Goal: Find contact information: Find contact information

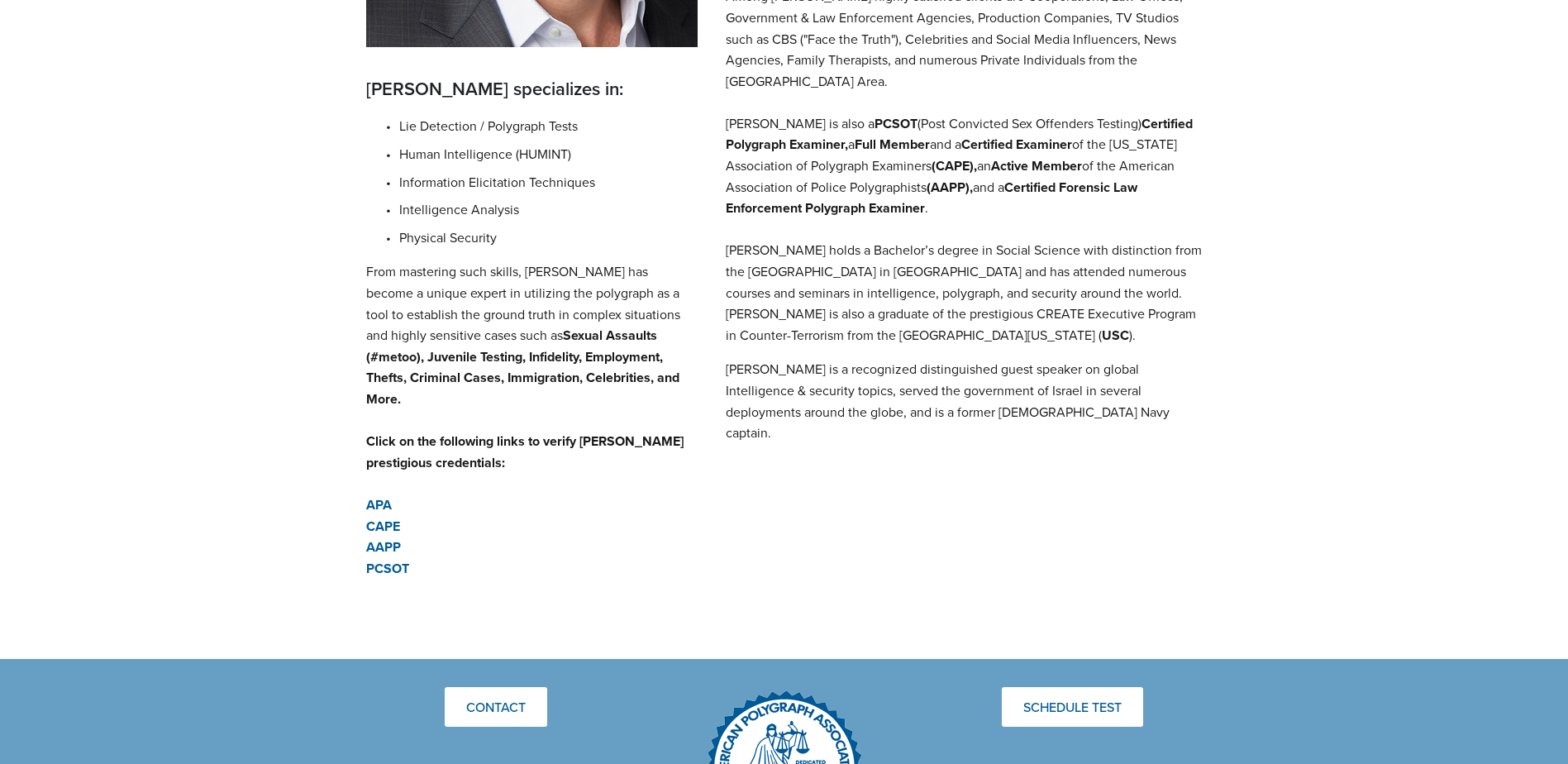
scroll to position [744, 0]
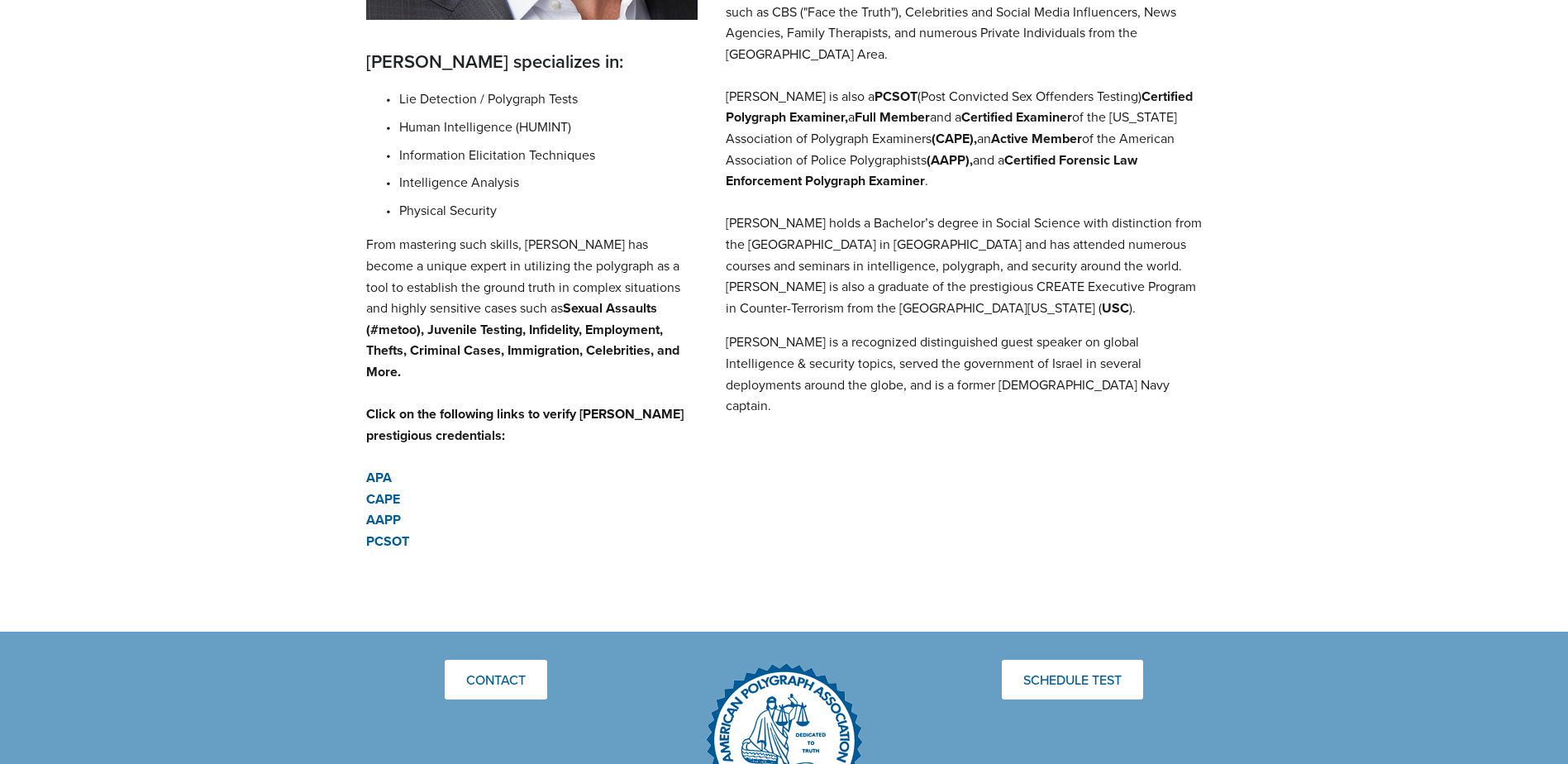
click at [375, 468] on strong "APA" at bounding box center [379, 477] width 25 height 19
click at [390, 490] on strong "CAPE" at bounding box center [383, 499] width 34 height 19
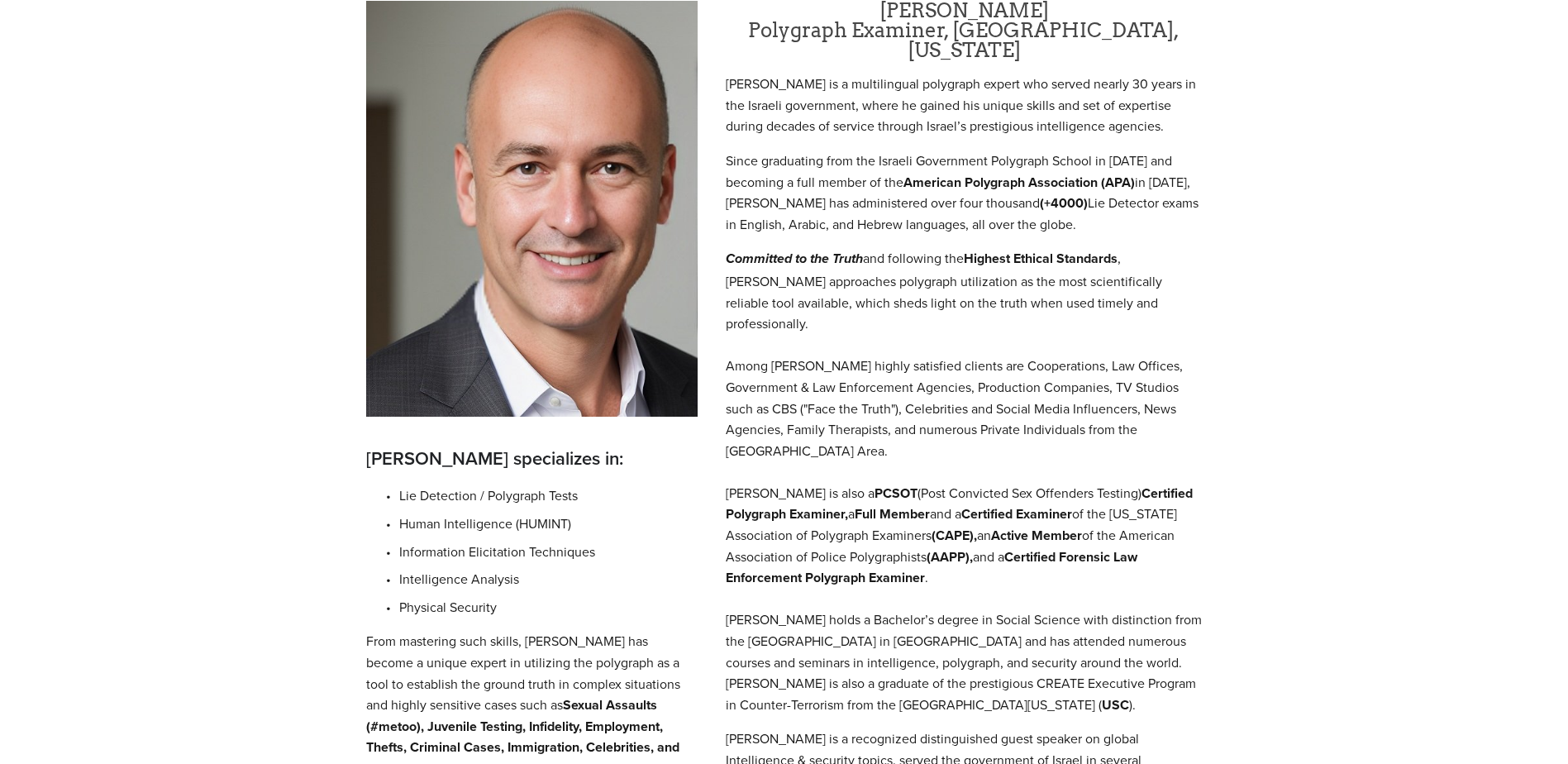
scroll to position [579, 0]
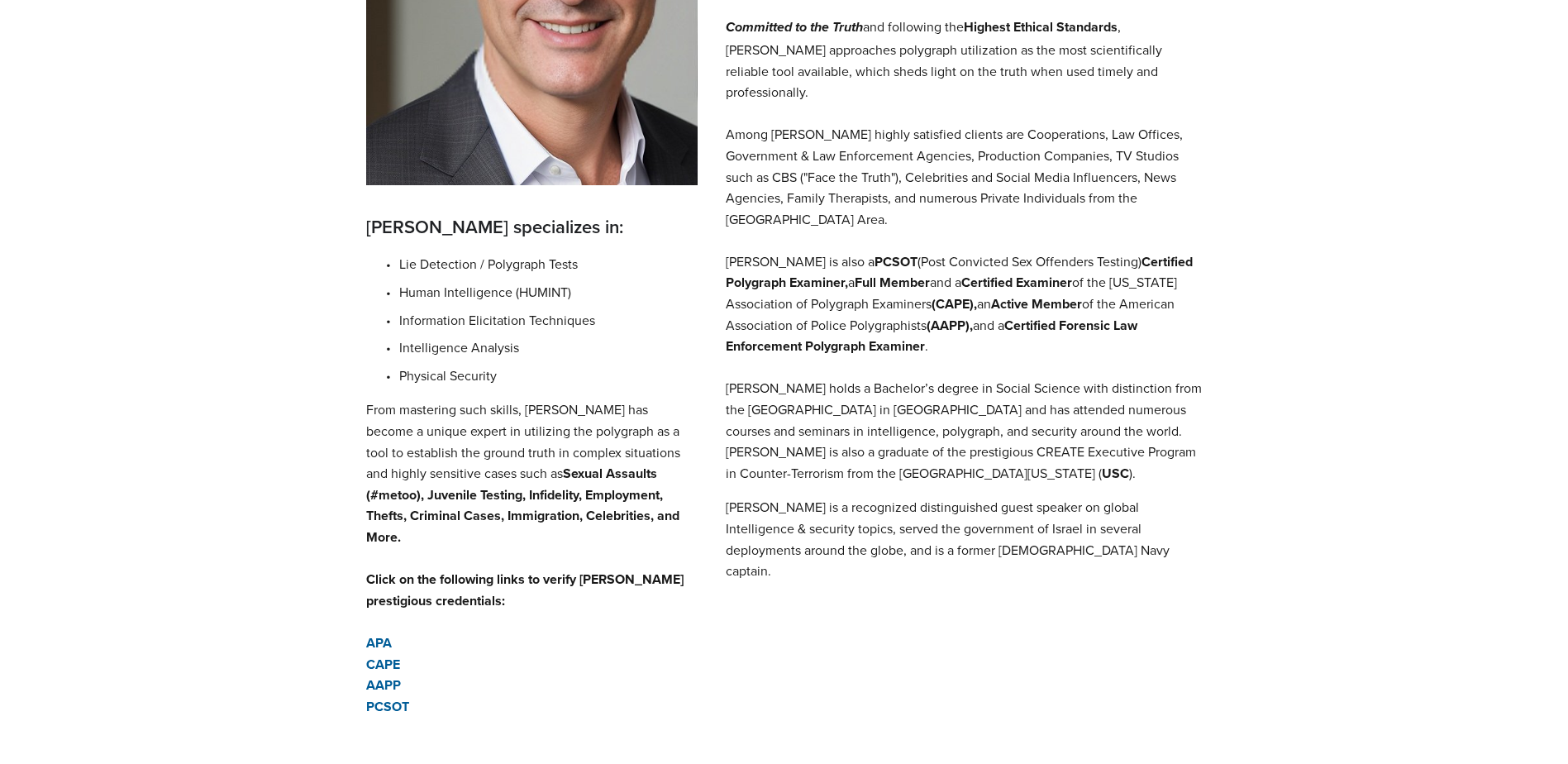
click at [391, 676] on strong "AAPP" at bounding box center [383, 685] width 34 height 19
click at [402, 696] on strong "PCSOT" at bounding box center [388, 705] width 43 height 19
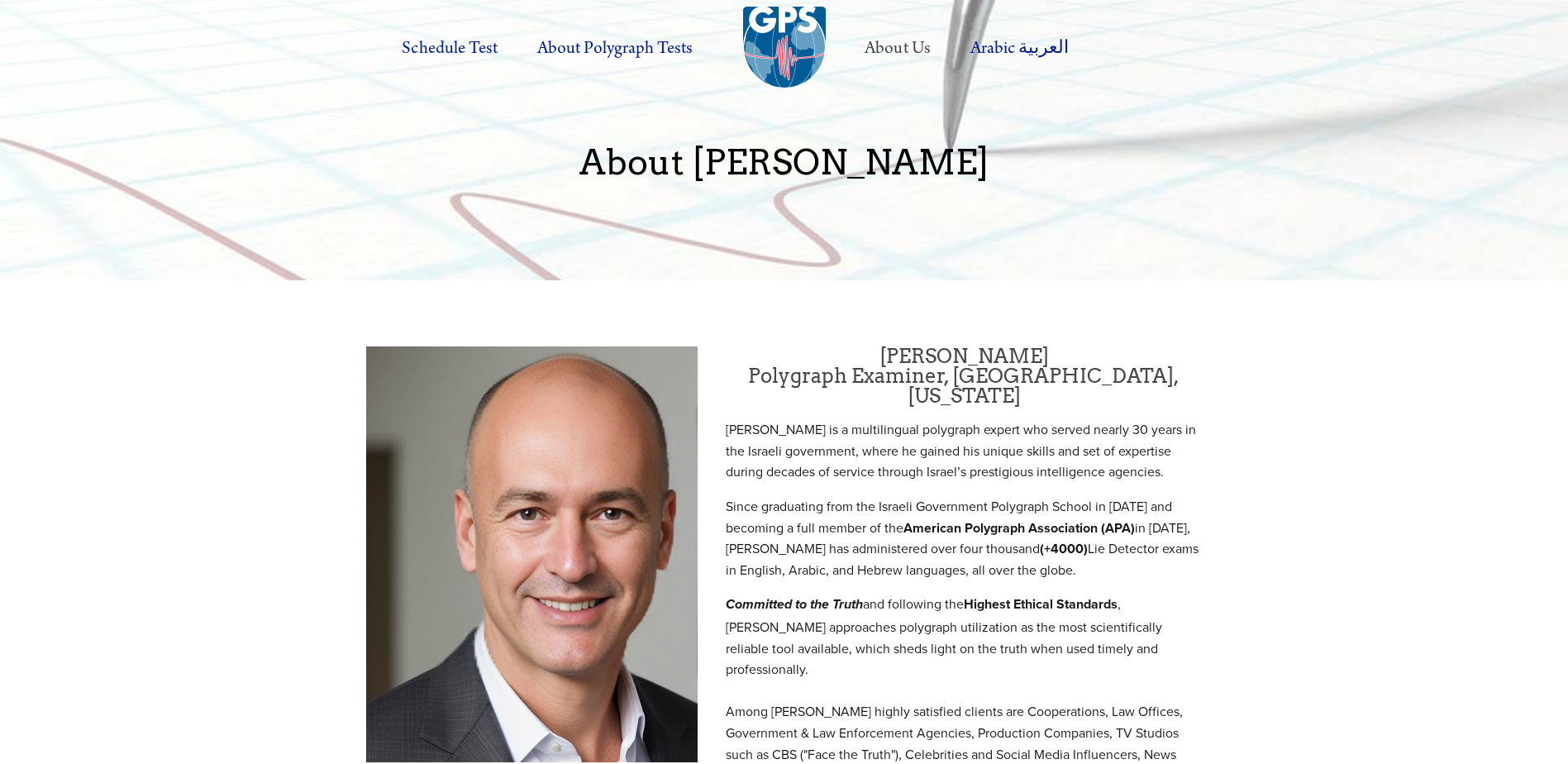
scroll to position [0, 0]
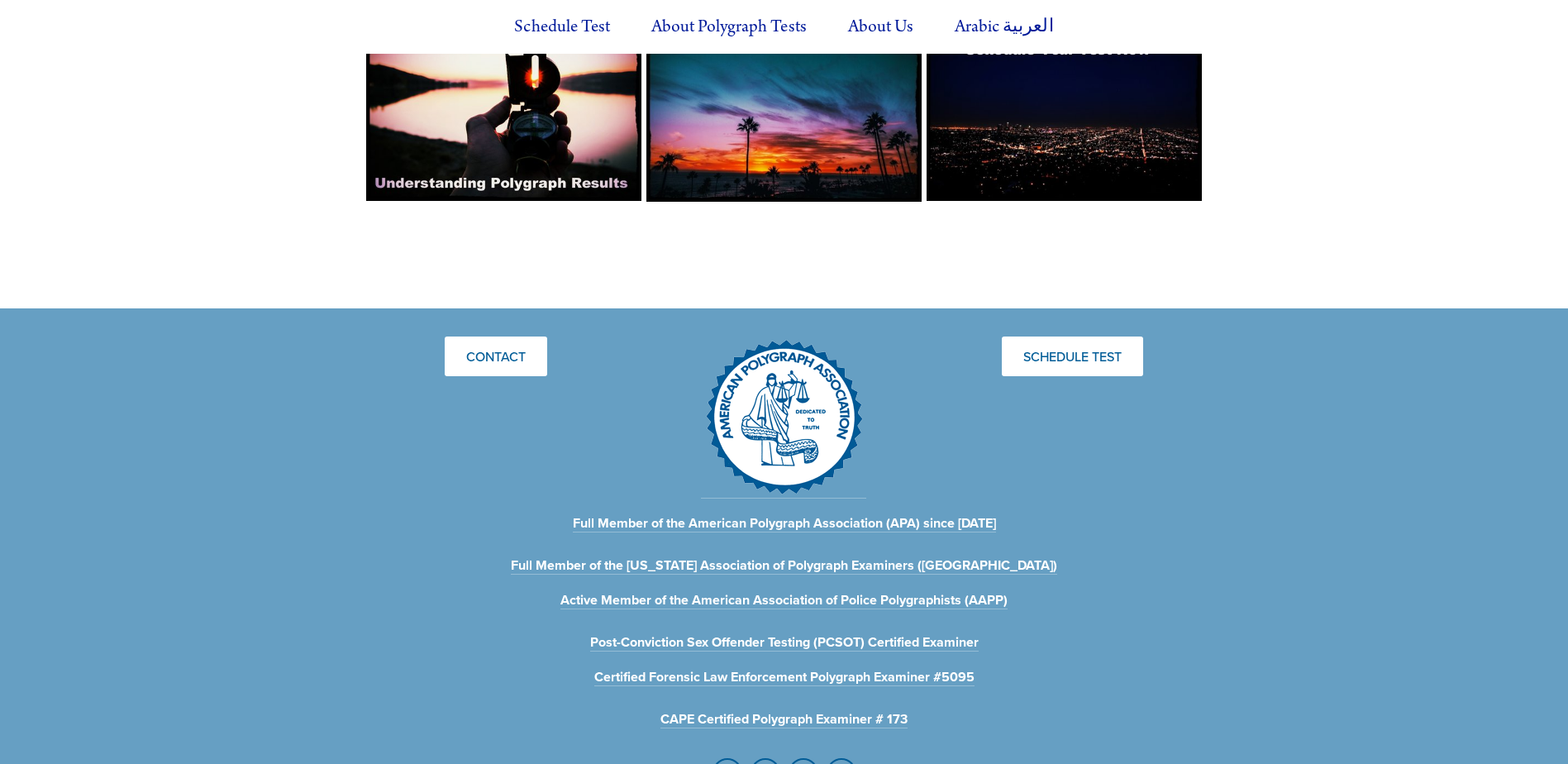
scroll to position [1691, 0]
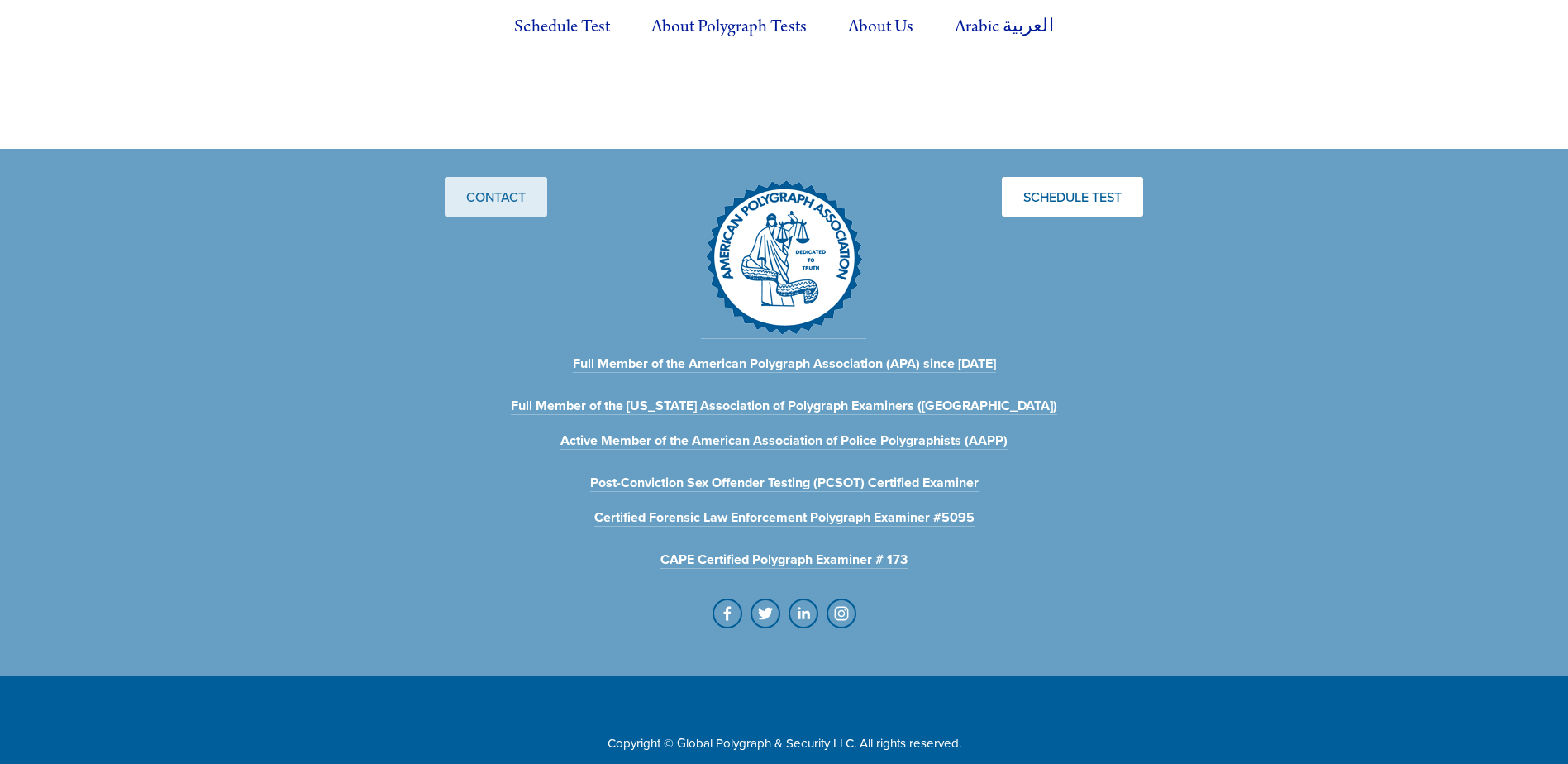
click at [487, 177] on link "Contact" at bounding box center [496, 197] width 103 height 40
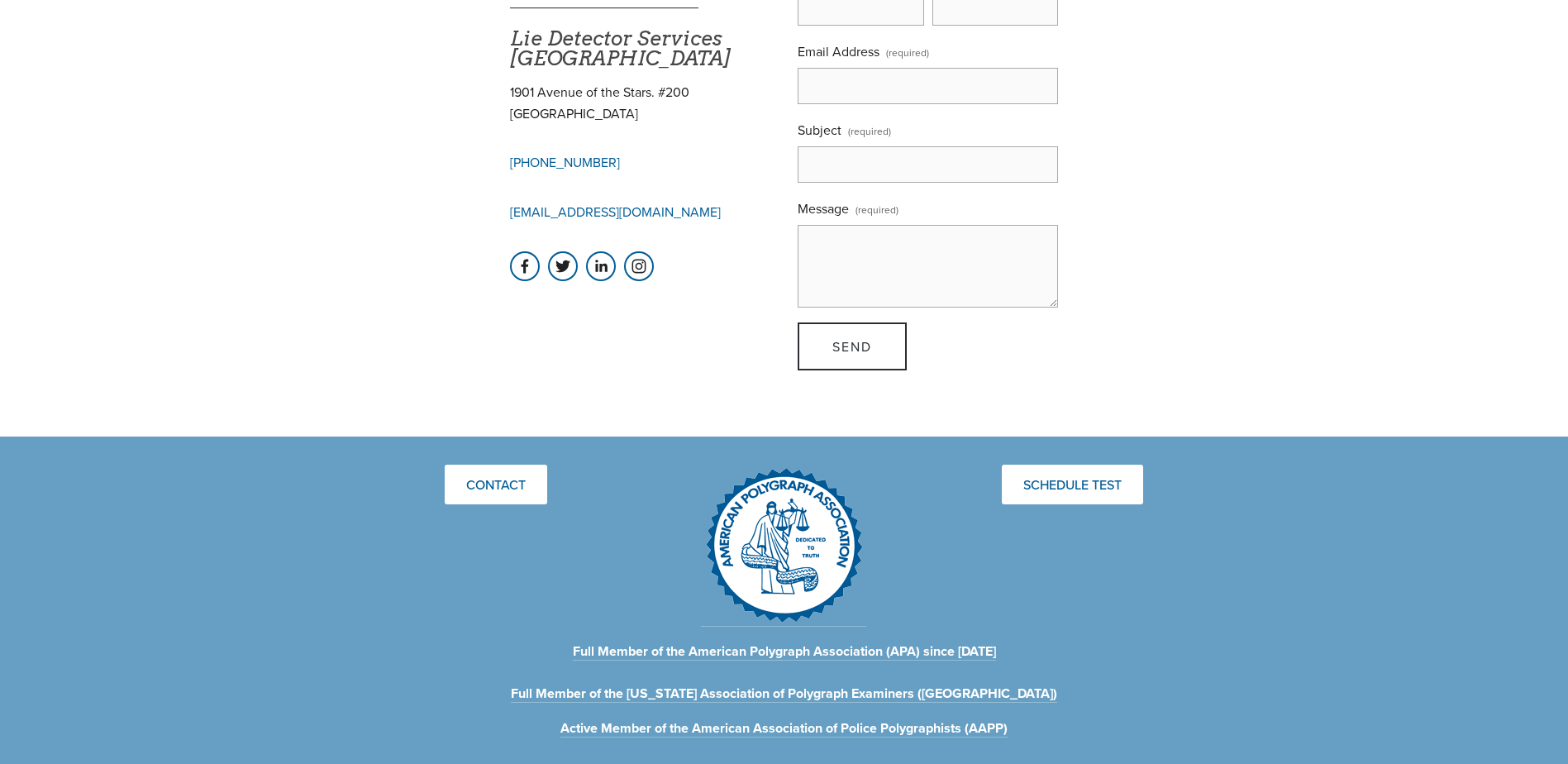
scroll to position [579, 0]
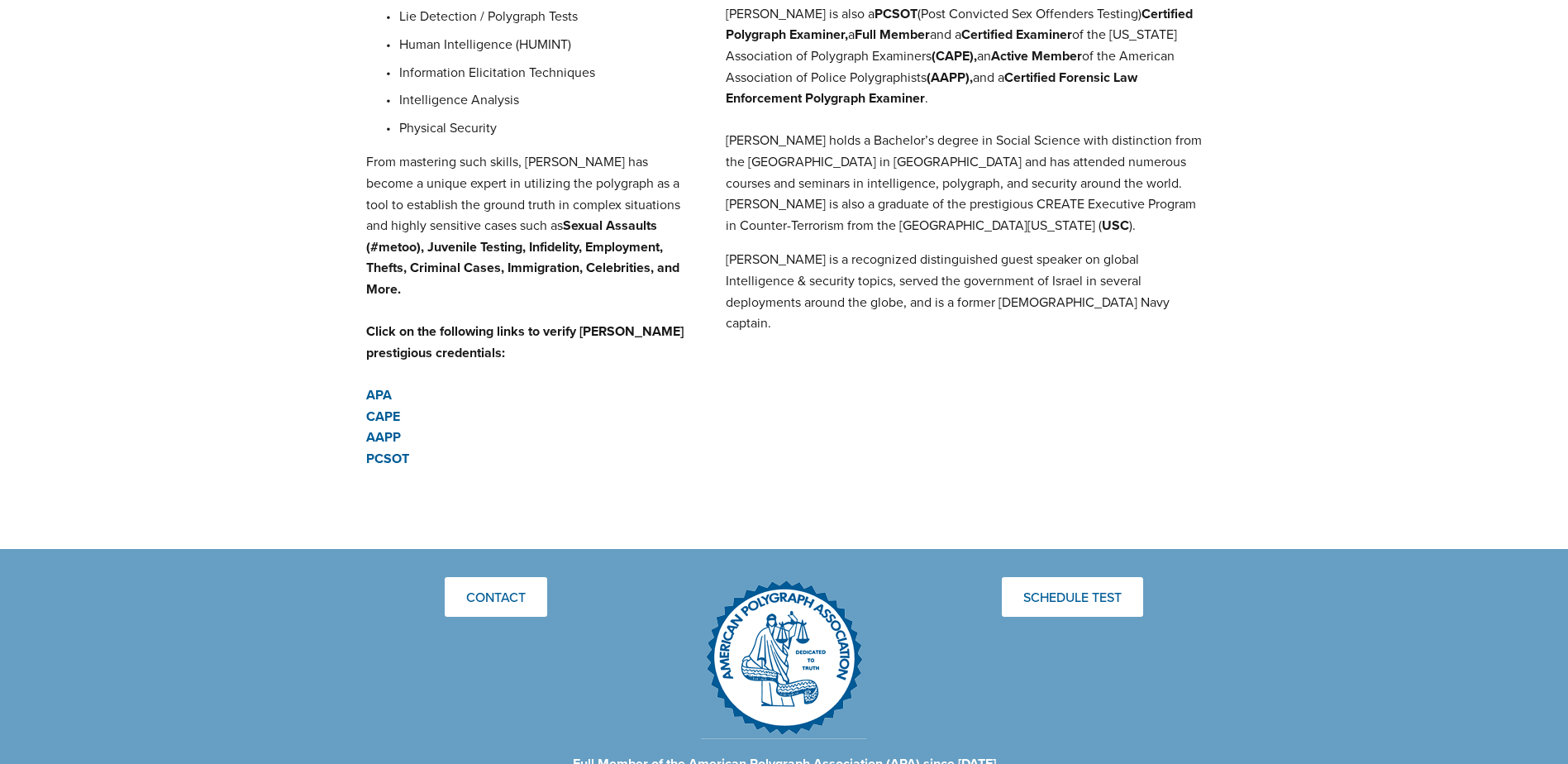
click at [387, 406] on strong "CAPE" at bounding box center [383, 415] width 34 height 19
